Goal: Find contact information: Find contact information

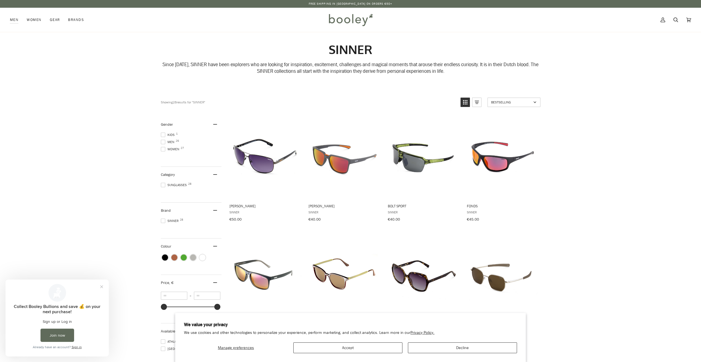
click at [344, 22] on img at bounding box center [351, 20] width 48 height 16
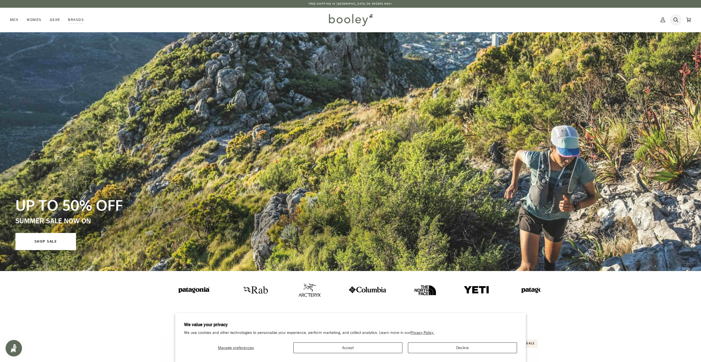
click at [676, 19] on icon at bounding box center [676, 20] width 5 height 8
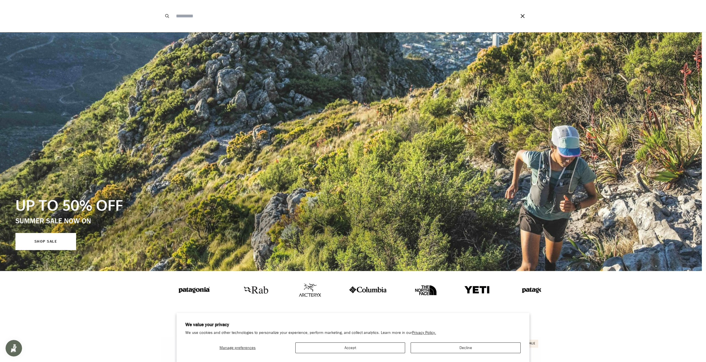
click at [199, 15] on input "Search our store" at bounding box center [338, 16] width 330 height 32
type input "****"
click at [161, 0] on button "Search" at bounding box center [167, 16] width 12 height 32
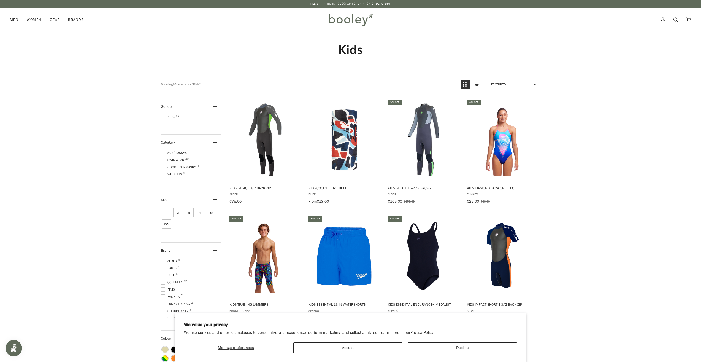
click at [165, 117] on span "Kids 63" at bounding box center [168, 116] width 15 height 5
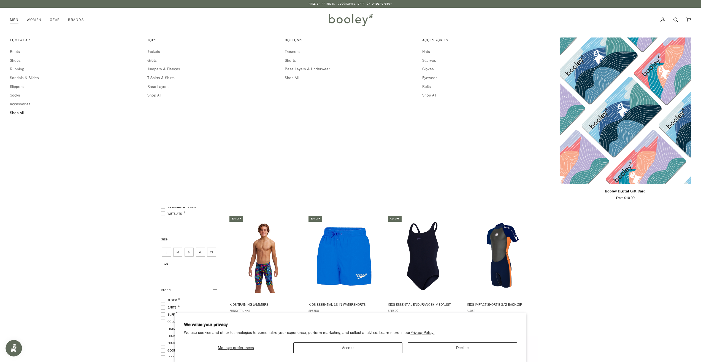
click at [14, 112] on span "Shop All" at bounding box center [75, 113] width 131 height 6
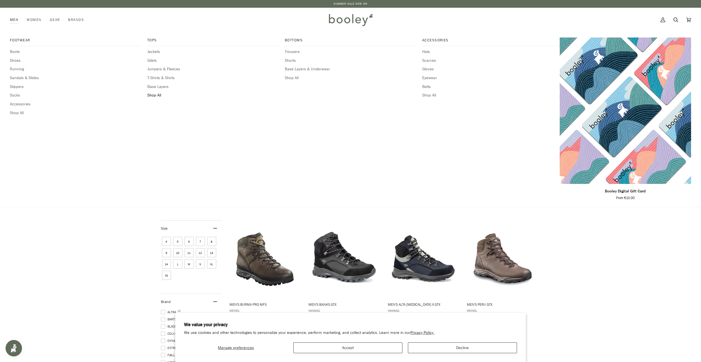
click at [157, 96] on span "Shop All" at bounding box center [212, 95] width 131 height 6
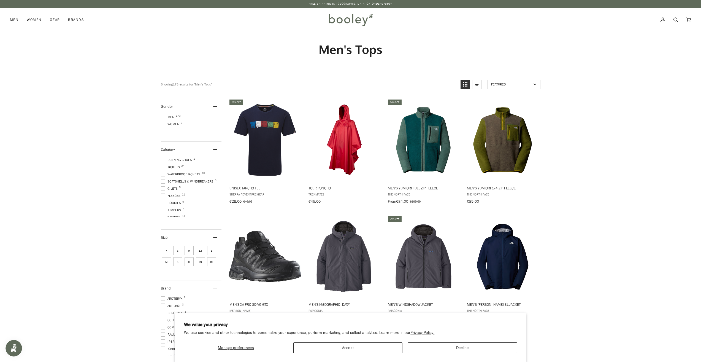
click at [162, 116] on span at bounding box center [163, 117] width 4 height 4
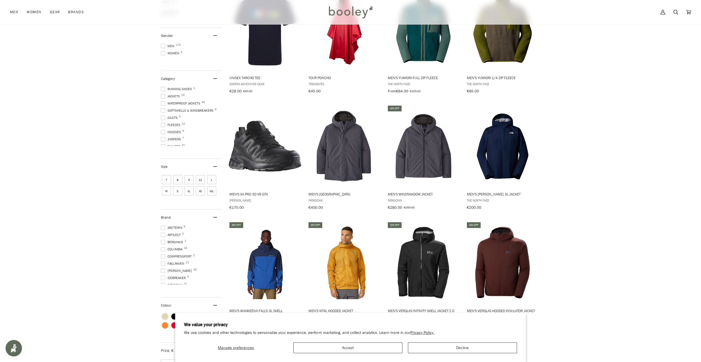
click at [168, 177] on span "7" at bounding box center [166, 179] width 9 height 9
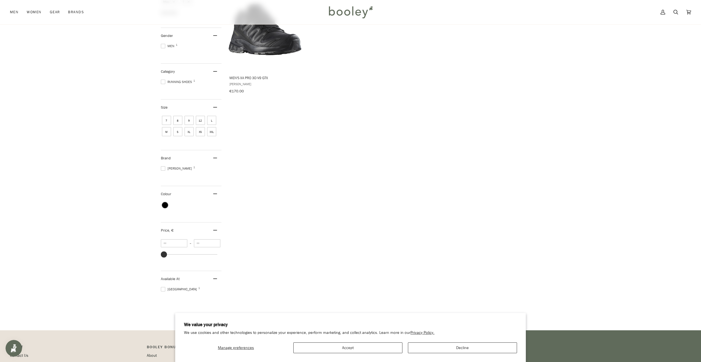
click at [166, 121] on span "7" at bounding box center [166, 120] width 9 height 9
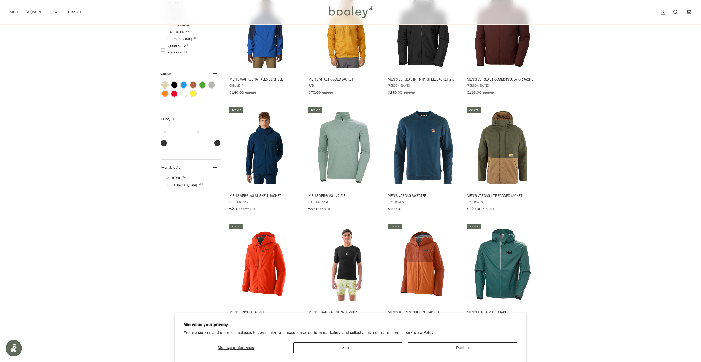
scroll to position [489, 0]
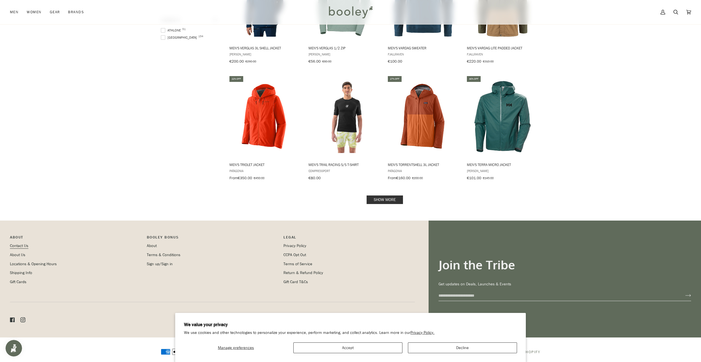
click at [24, 243] on link "Contact Us" at bounding box center [19, 245] width 18 height 5
